Goal: Information Seeking & Learning: Understand process/instructions

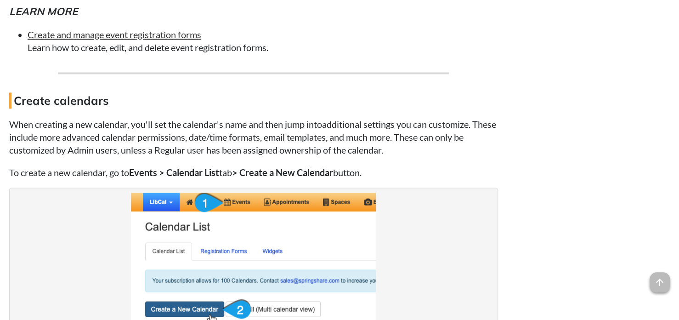
scroll to position [4025, 0]
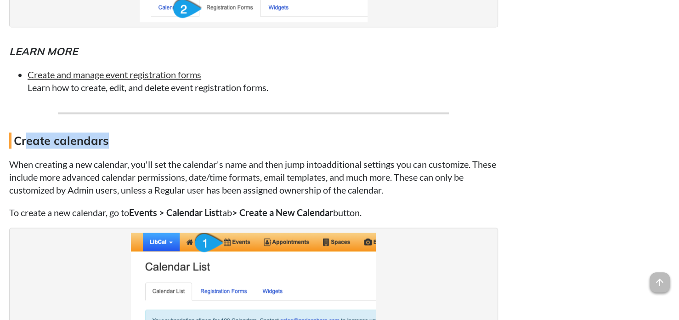
drag, startPoint x: 97, startPoint y: 177, endPoint x: 28, endPoint y: 177, distance: 68.9
click at [28, 148] on h4 "Create calendars" at bounding box center [253, 140] width 489 height 16
click at [185, 196] on p "When creating a new calendar, you'll set the calendar's name and then jump into…" at bounding box center [253, 177] width 489 height 39
drag, startPoint x: 113, startPoint y: 171, endPoint x: 35, endPoint y: 170, distance: 77.6
click at [29, 148] on h4 "Create calendars" at bounding box center [253, 140] width 489 height 16
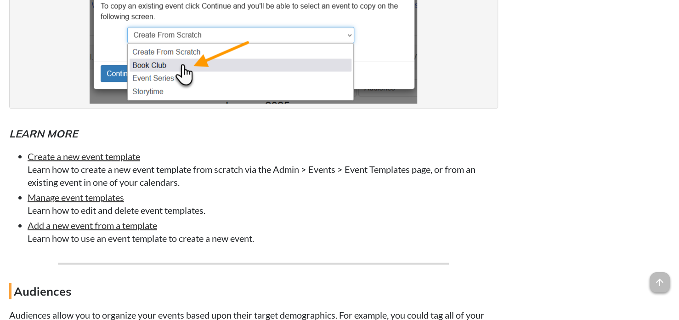
scroll to position [922, 0]
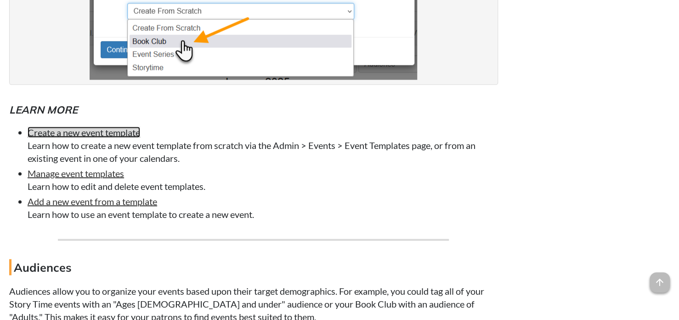
click at [97, 135] on link "Create a new event template" at bounding box center [84, 131] width 113 height 11
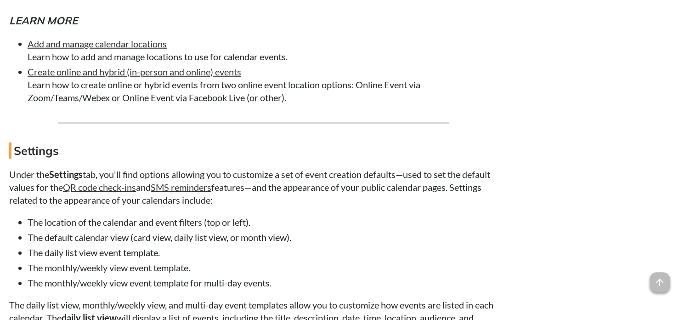
scroll to position [2861, 0]
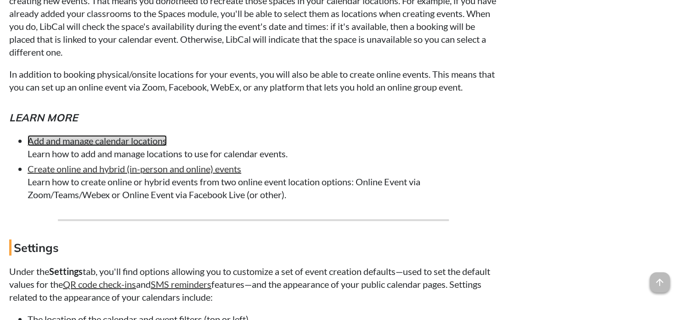
click at [140, 146] on link "Add and manage calendar locations" at bounding box center [97, 140] width 139 height 11
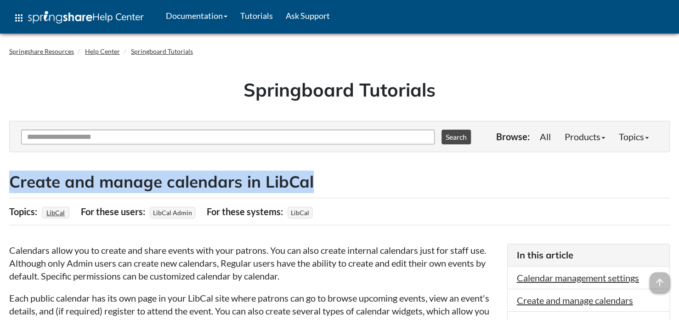
drag, startPoint x: 154, startPoint y: 185, endPoint x: 4, endPoint y: 186, distance: 150.7
copy h2 "Create and manage calendars in LibCal"
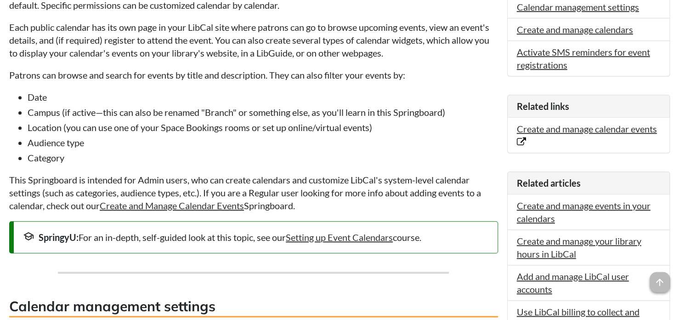
scroll to position [291, 0]
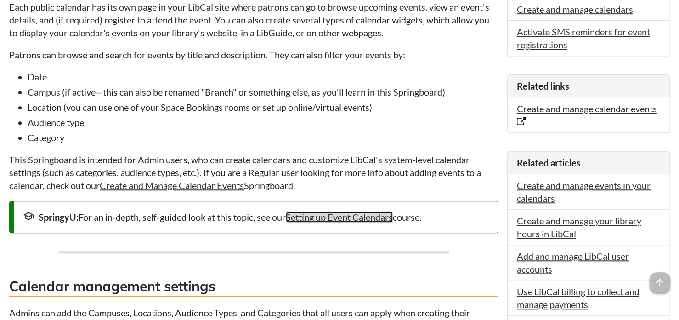
drag, startPoint x: 367, startPoint y: 221, endPoint x: 375, endPoint y: 225, distance: 9.0
click at [367, 221] on link "Setting up Event Calendars" at bounding box center [339, 216] width 107 height 11
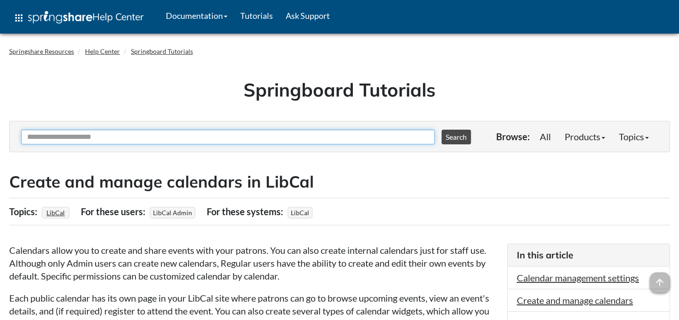
click at [147, 136] on input "Ask Another Question" at bounding box center [227, 137] width 413 height 15
type input "***"
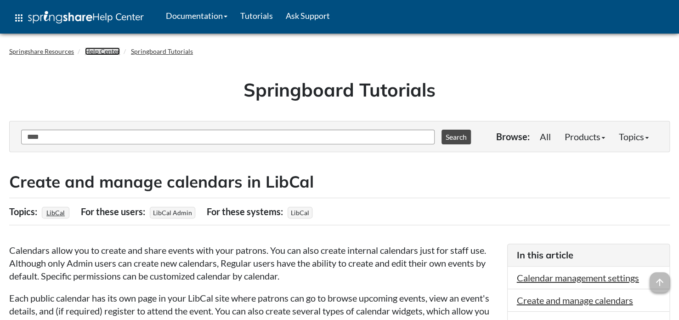
click at [108, 48] on link "Help Center" at bounding box center [102, 51] width 35 height 8
